Goal: Transaction & Acquisition: Purchase product/service

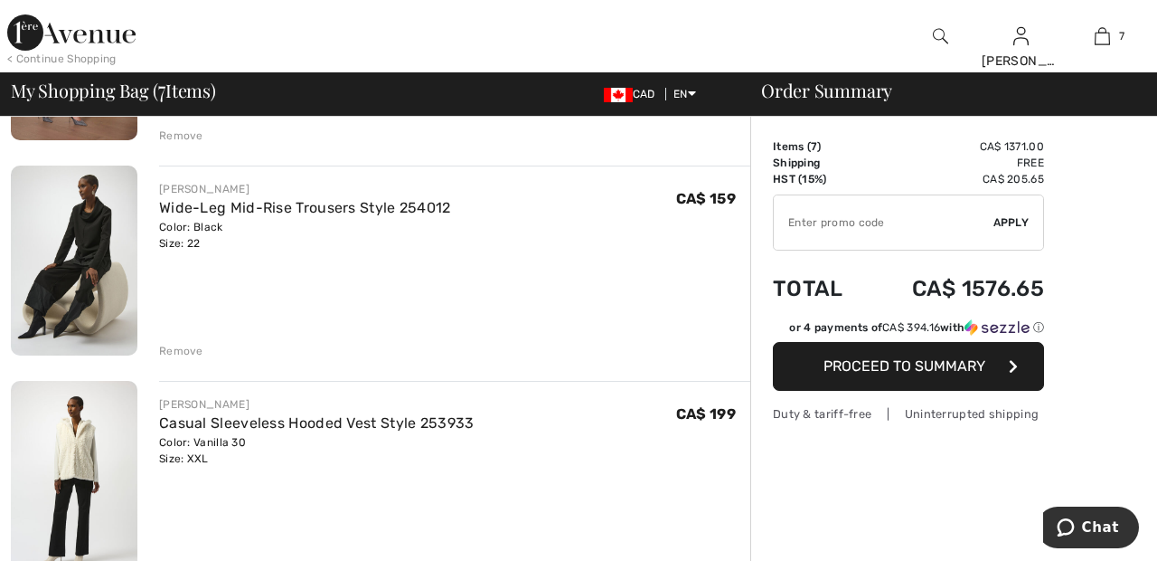
scroll to position [297, 0]
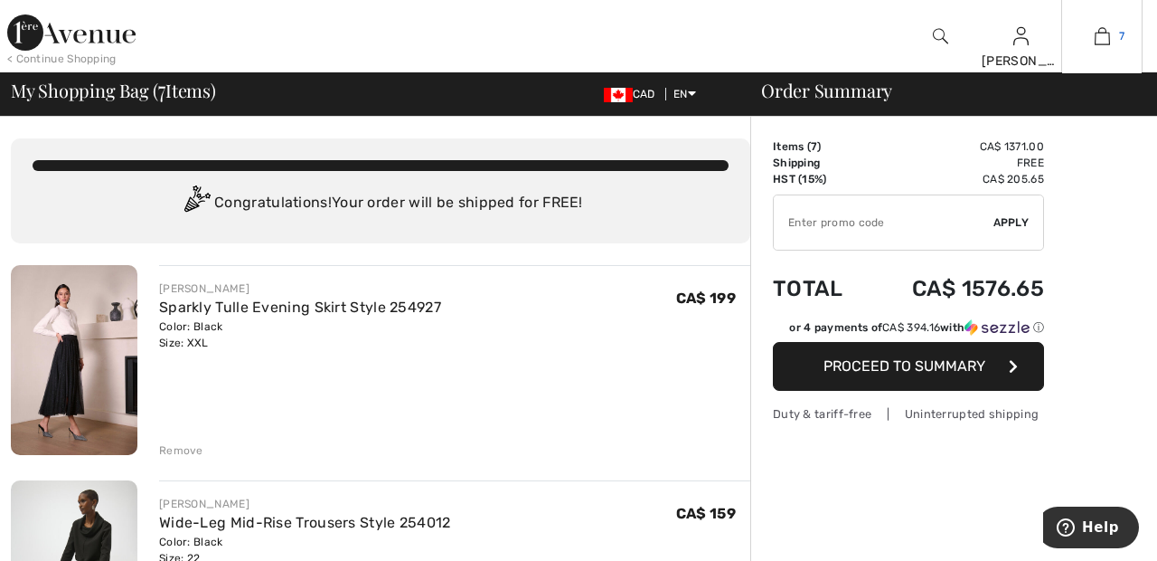
click at [1113, 37] on link "7" at bounding box center [1102, 36] width 80 height 22
